Goal: Task Accomplishment & Management: Complete application form

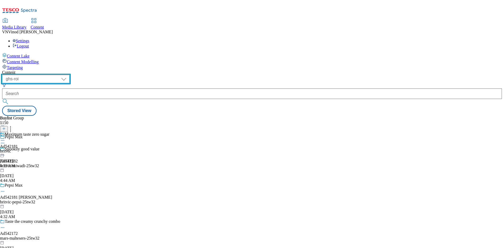
click at [70, 75] on select "ghs-roi ghs-[GEOGRAPHIC_DATA]" at bounding box center [36, 79] width 68 height 8
select select "ghs-[GEOGRAPHIC_DATA]"
click at [68, 75] on select "ghs-roi ghs-[GEOGRAPHIC_DATA]" at bounding box center [36, 79] width 68 height 8
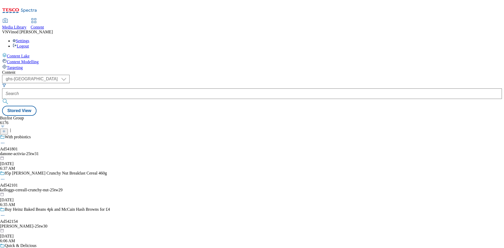
click at [6, 130] on icon at bounding box center [4, 132] width 4 height 4
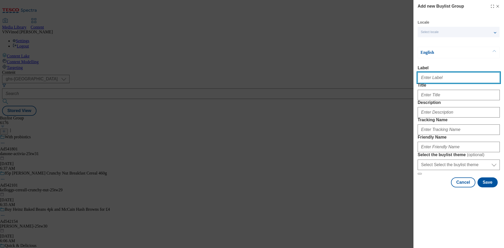
click at [443, 77] on input "Label" at bounding box center [459, 78] width 82 height 11
paste input "541848"
type input "Ad541848"
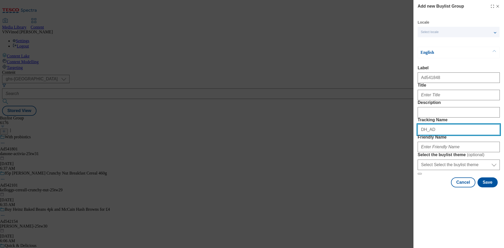
paste input "541848"
type input "DH_AD541848"
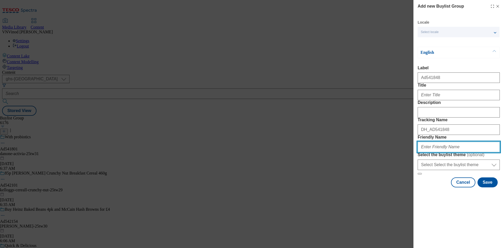
paste input "reckitt-optrex-25tw30"
type input "reckitt-optrex-25tw30"
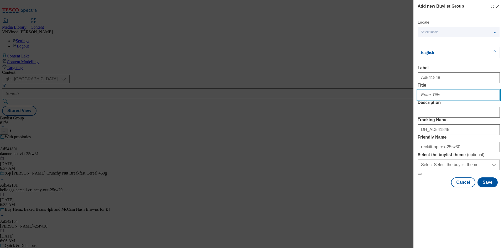
click at [441, 100] on input "Title" at bounding box center [459, 95] width 82 height 11
paste input "Effective way to soothe [MEDICAL_DATA]"
type input "Effective way to soothe [MEDICAL_DATA]"
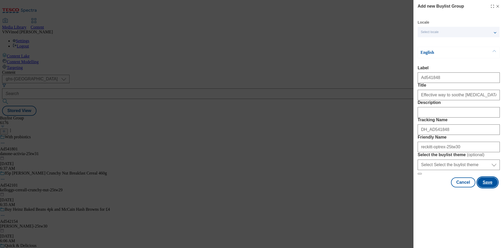
click at [491, 188] on button "Save" at bounding box center [488, 183] width 20 height 10
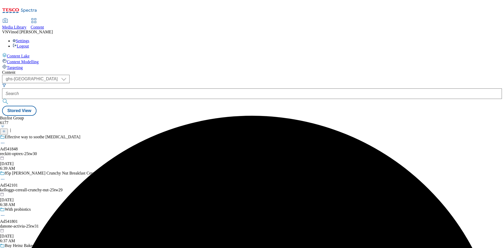
click at [111, 152] on div "reckitt-optrex-25tw30" at bounding box center [55, 154] width 111 height 5
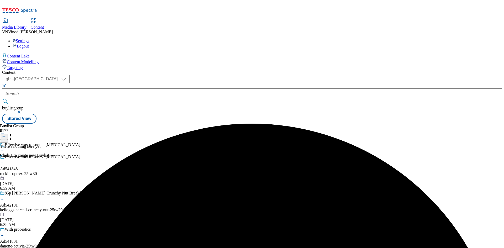
click at [6, 135] on icon at bounding box center [4, 137] width 4 height 4
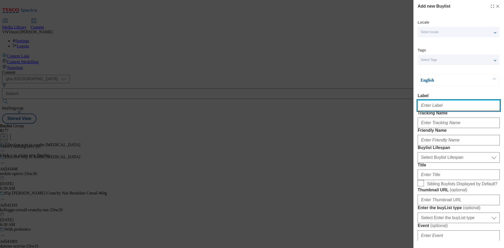
click at [453, 111] on input "Label" at bounding box center [459, 105] width 82 height 11
paste input "541848"
type input "Ad541848"
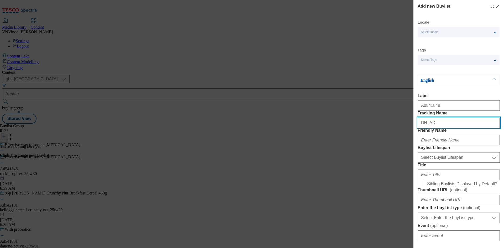
paste input "541848"
type input "DH_AD541848"
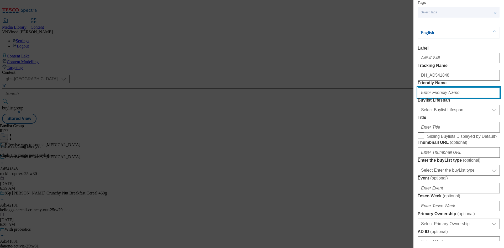
scroll to position [53, 0]
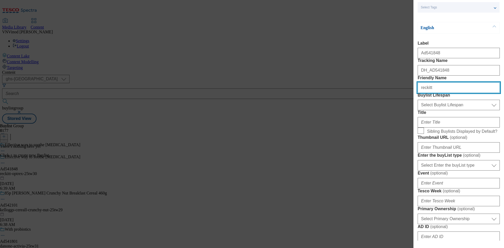
type input "reckitt"
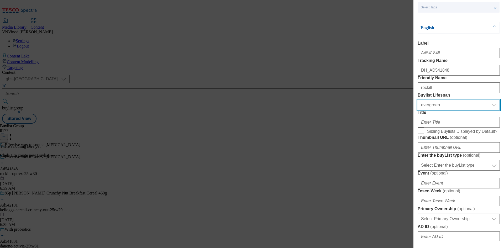
select select "tactical"
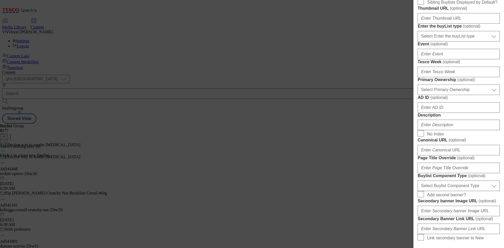
scroll to position [184, 0]
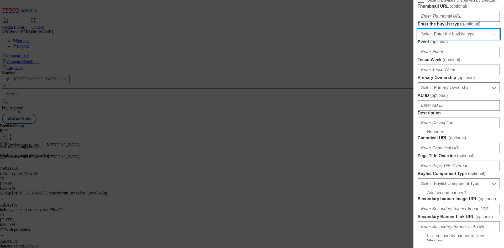
click at [463, 39] on select "Select Enter the buyList type event supplier funded long term >4 weeks supplier…" at bounding box center [459, 34] width 82 height 11
select select "supplier funded short term 1-3 weeks"
click at [418, 39] on select "Select Enter the buyList type event supplier funded long term >4 weeks supplier…" at bounding box center [459, 34] width 82 height 11
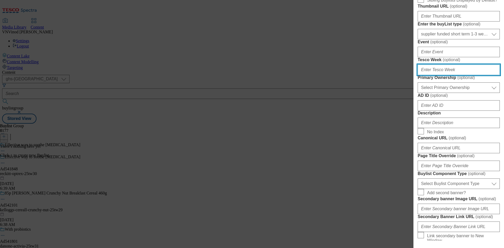
click at [451, 75] on input "Tesco Week ( optional )" at bounding box center [459, 70] width 82 height 11
type input "30"
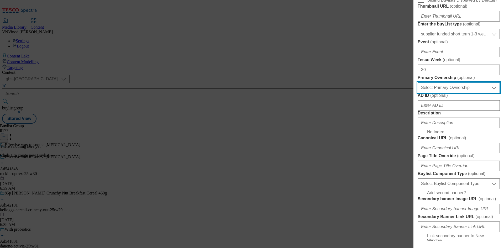
select select "dunnhumby"
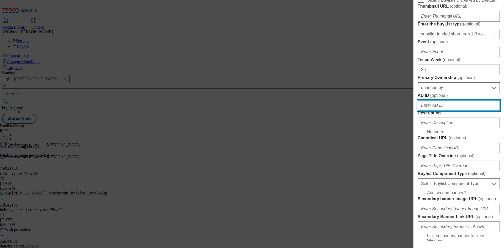
paste input "541848"
type input "541848"
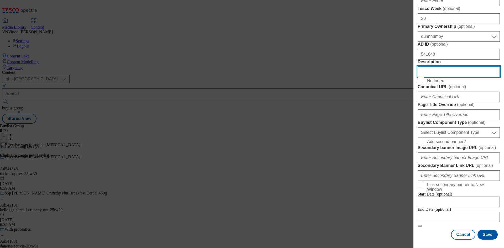
scroll to position [394, 0]
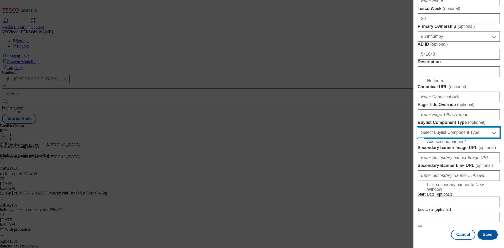
drag, startPoint x: 468, startPoint y: 111, endPoint x: 468, endPoint y: 115, distance: 4.2
click at [468, 127] on select "Select Buylist Component Type Banner Competition Header Meal" at bounding box center [459, 132] width 82 height 11
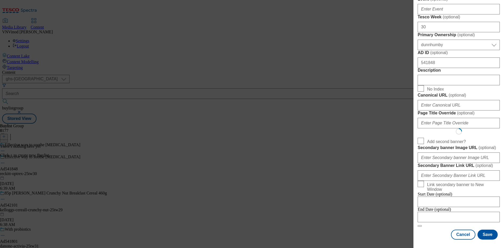
select select "Banner"
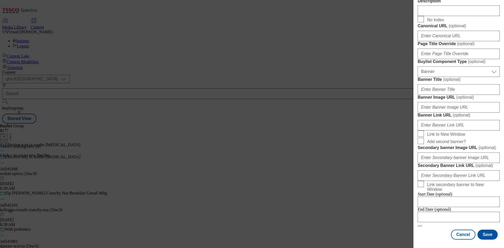
scroll to position [521, 0]
click at [432, 232] on div "Cancel Save" at bounding box center [459, 235] width 82 height 10
click at [432, 230] on div "Cancel Save" at bounding box center [459, 235] width 82 height 10
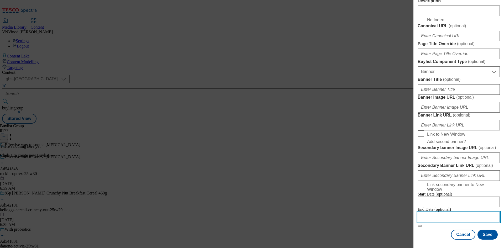
click at [441, 215] on input "Modal" at bounding box center [459, 217] width 82 height 11
select select "2025"
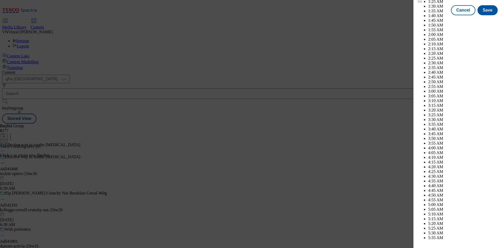
scroll to position [771, 0]
select select "December"
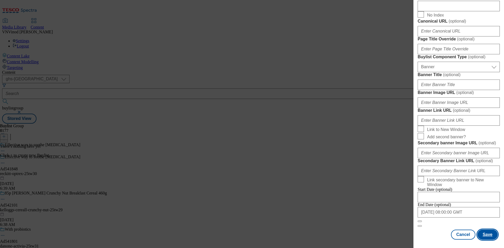
click at [483, 231] on button "Save" at bounding box center [488, 235] width 20 height 10
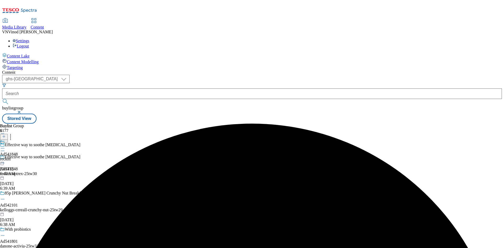
click at [18, 157] on div "reckitt" at bounding box center [9, 159] width 18 height 5
click at [6, 135] on icon at bounding box center [4, 137] width 4 height 4
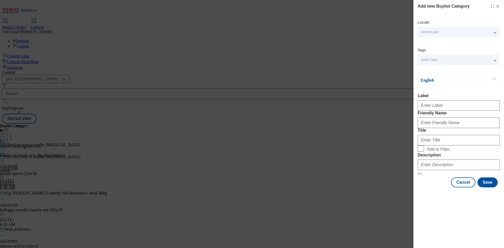
drag, startPoint x: 450, startPoint y: 101, endPoint x: 443, endPoint y: 105, distance: 8.1
click at [450, 101] on div "Modal" at bounding box center [459, 104] width 82 height 13
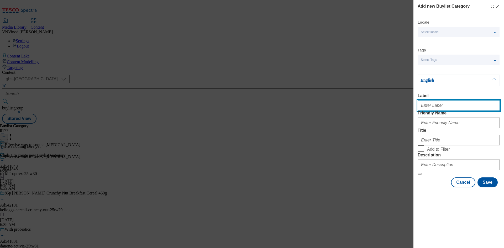
click at [443, 105] on input "Label" at bounding box center [459, 105] width 82 height 11
paste input "541848"
type input "Ad541848"
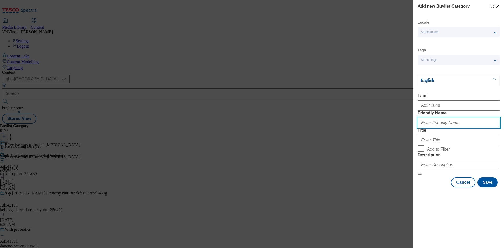
click at [449, 128] on input "Friendly Name" at bounding box center [459, 123] width 82 height 11
paste input "reckitt-optrex"
type input "reckitt-optrex"
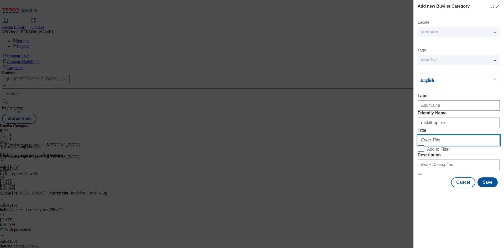
paste input "Reckitt"
type input "Reckitt"
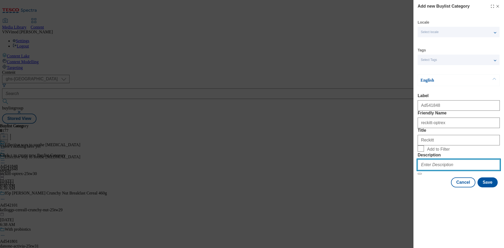
click at [448, 170] on input "Description" at bounding box center [459, 165] width 82 height 11
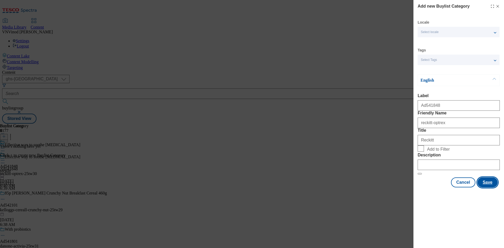
click at [489, 188] on button "Save" at bounding box center [488, 183] width 20 height 10
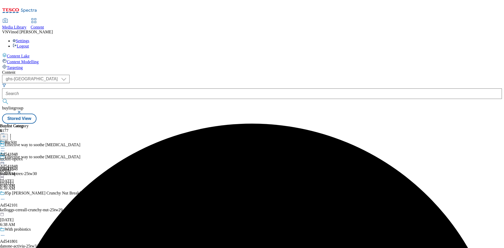
click at [29, 140] on div "Reckitt Ad541848 reckitt-optrex [DATE] 6:40 AM" at bounding box center [14, 158] width 29 height 36
click at [6, 135] on icon at bounding box center [4, 137] width 4 height 4
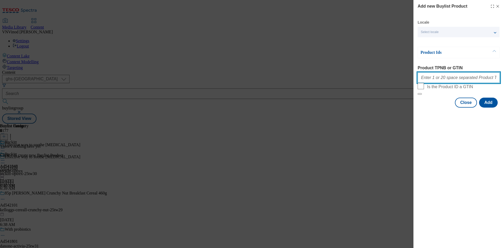
click at [457, 81] on input "Product TPNB or GTIN" at bounding box center [459, 78] width 82 height 11
paste input "85763499 86000000 63000000 88000000"
type input "85763499 86000000 63000000 88000000"
click at [492, 108] on button "Add" at bounding box center [488, 103] width 19 height 10
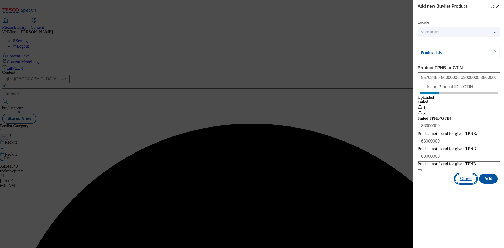
click at [464, 184] on button "Close" at bounding box center [466, 179] width 22 height 10
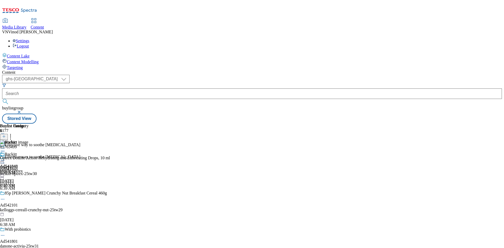
click at [5, 161] on icon at bounding box center [2, 163] width 5 height 5
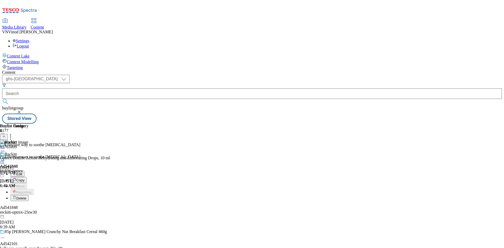
click at [24, 171] on button "Edit" at bounding box center [18, 174] width 14 height 6
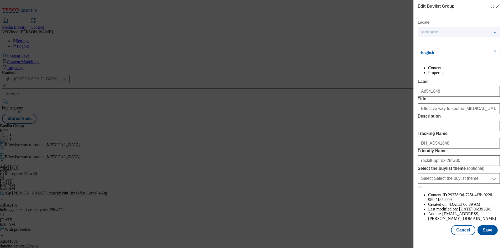
scroll to position [20, 0]
click at [458, 131] on input "Description" at bounding box center [459, 126] width 82 height 11
paste input "Optrex Double Action Rehydrating and Lubricating Drops, 10 ml"
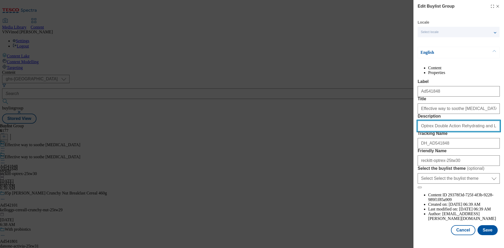
scroll to position [0, 18]
type input "Optrex Double Action Rehydrating and Lubricating Drops, 10 ml"
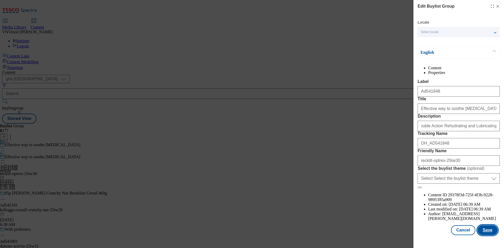
click at [489, 234] on button "Save" at bounding box center [488, 230] width 20 height 10
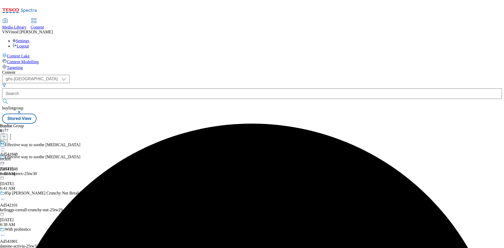
click at [5, 146] on icon at bounding box center [2, 148] width 5 height 5
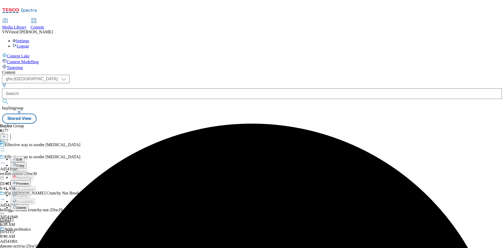
click at [24, 156] on button "Edit" at bounding box center [18, 159] width 14 height 6
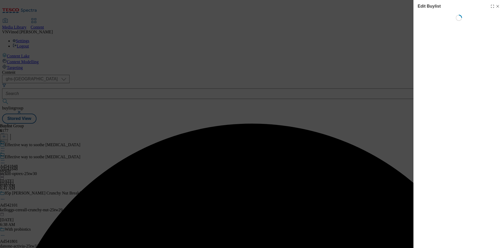
select select "tactical"
select select "supplier funded short term 1-3 weeks"
select select "dunnhumby"
select select "Banner"
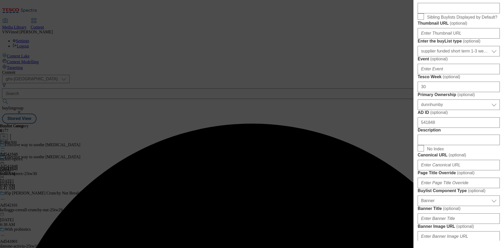
scroll to position [210, 0]
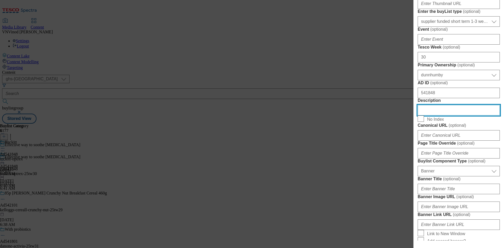
click at [449, 116] on input "Description" at bounding box center [459, 110] width 82 height 11
paste input "Optrex Double Action Rehydrating and Lubricating Drops, 10 ml"
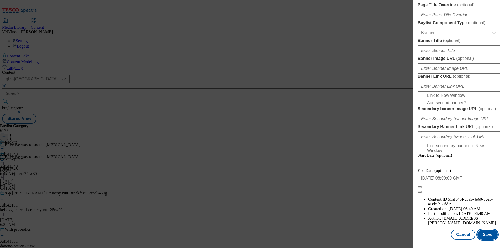
scroll to position [544, 0]
type input "Optrex Double Action Rehydrating and Lubricating Drops, 10 ml"
click at [483, 232] on button "Save" at bounding box center [488, 235] width 20 height 10
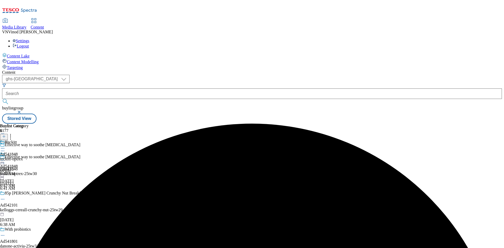
click at [5, 146] on icon at bounding box center [2, 148] width 5 height 5
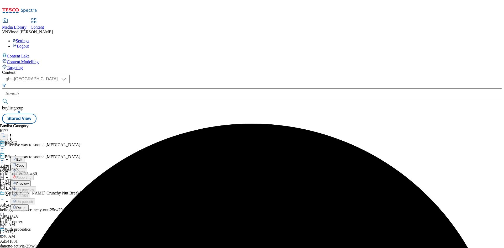
click at [22, 158] on span "Edit" at bounding box center [19, 160] width 6 height 4
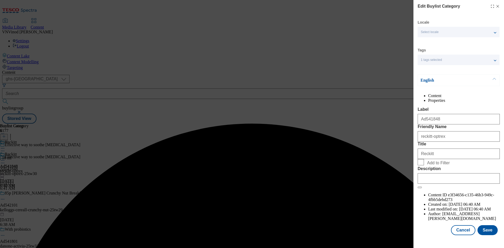
scroll to position [10, 0]
click at [459, 184] on input "Description" at bounding box center [459, 178] width 82 height 11
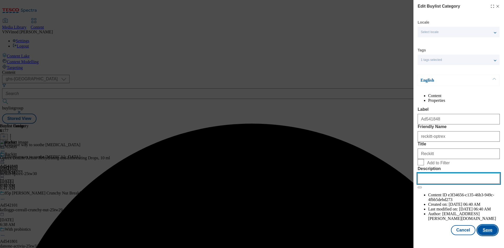
paste input "Optrex Double Action Rehydrating and Lubricating Drops, 10 ml"
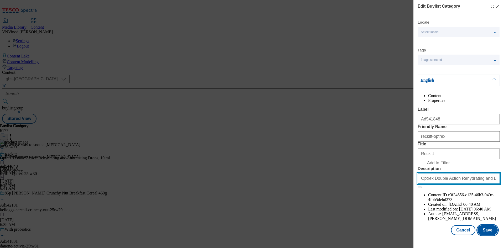
scroll to position [0, 18]
type input "Optrex Double Action Rehydrating and Lubricating Drops, 10 ml"
click at [488, 232] on button "Save" at bounding box center [488, 230] width 20 height 10
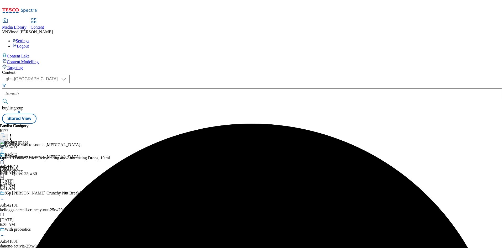
click at [3, 160] on circle at bounding box center [2, 160] width 1 height 1
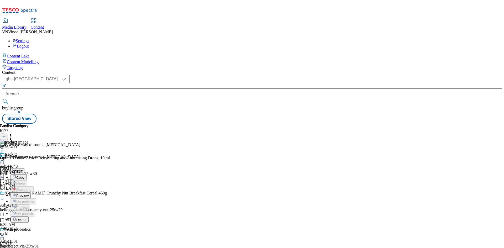
click at [29, 194] on span "Preview" at bounding box center [22, 196] width 12 height 4
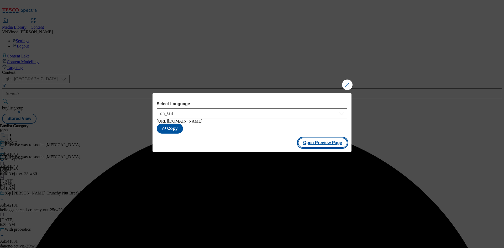
click at [324, 146] on button "Open Preview Page" at bounding box center [323, 143] width 50 height 10
click at [412, 93] on div "Select Language en_GB en_GB [URL][DOMAIN_NAME] Copy Open Preview Page" at bounding box center [252, 124] width 504 height 248
click at [348, 84] on button "Close Modal" at bounding box center [347, 85] width 11 height 11
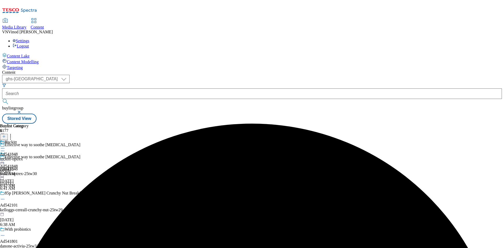
click at [5, 158] on icon at bounding box center [2, 160] width 5 height 5
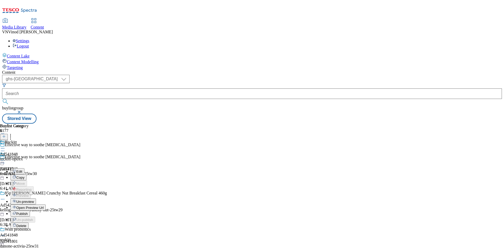
click at [28, 212] on span "Publish" at bounding box center [22, 214] width 12 height 4
